Goal: Check status: Check status

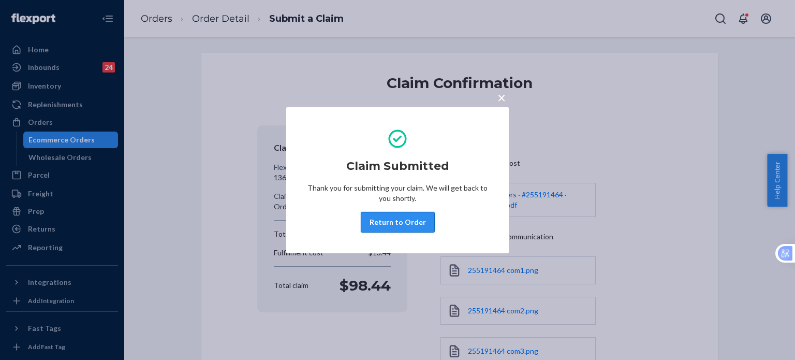
scroll to position [155, 0]
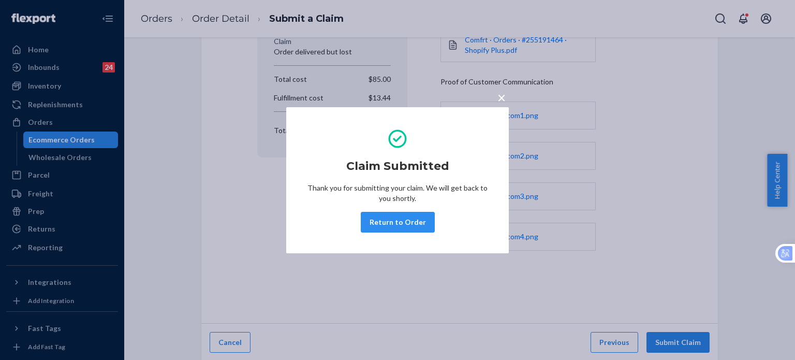
click at [399, 223] on button "Return to Order" at bounding box center [398, 222] width 74 height 21
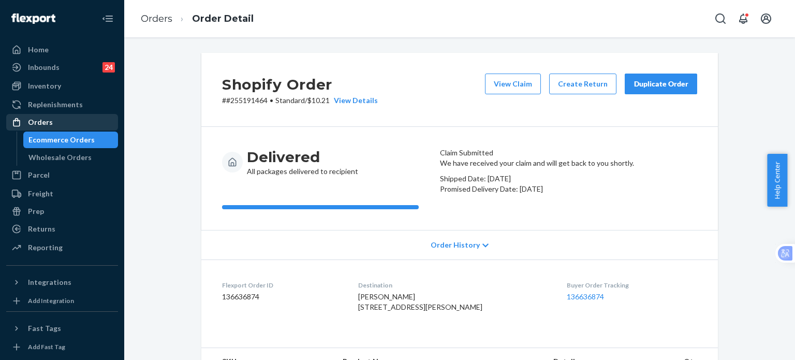
click at [31, 123] on div "Orders" at bounding box center [40, 122] width 25 height 10
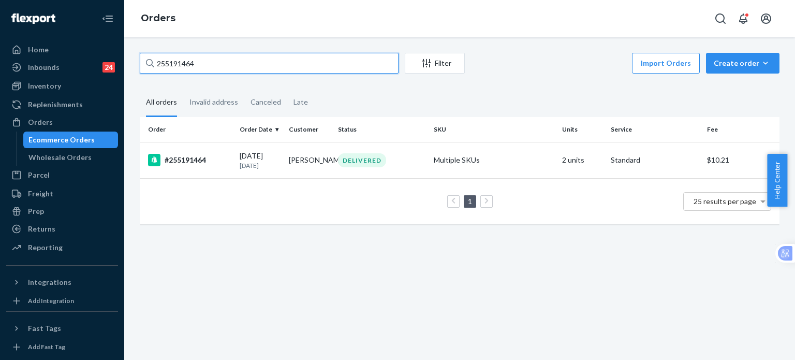
drag, startPoint x: 204, startPoint y: 65, endPoint x: 135, endPoint y: 65, distance: 69.9
click at [135, 65] on div "255191464 Filter Import Orders Create order Ecommerce order Removal order All o…" at bounding box center [459, 144] width 655 height 182
paste input "09583"
type input "255109583"
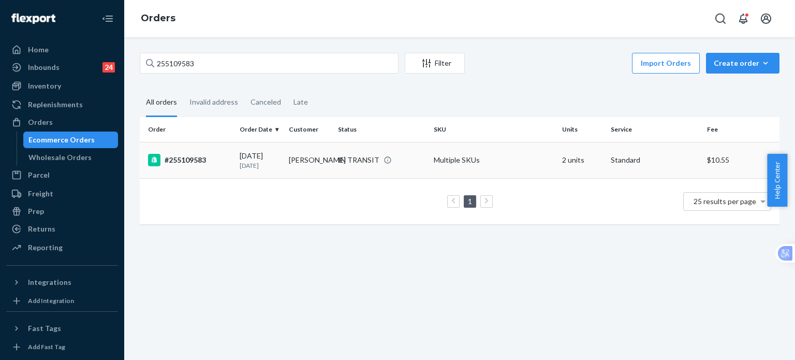
click at [189, 155] on div "#255109583" at bounding box center [189, 160] width 83 height 12
